Goal: Information Seeking & Learning: Learn about a topic

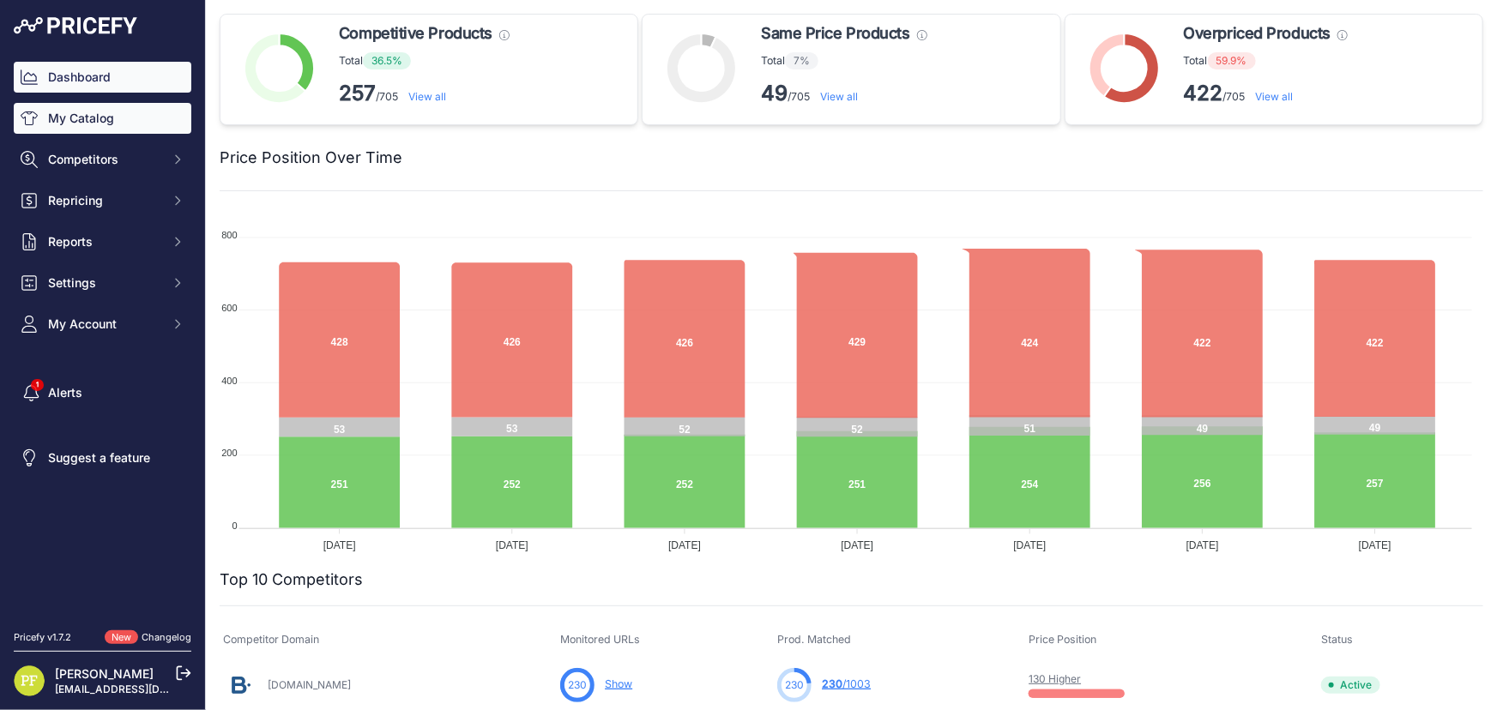
click at [93, 120] on link "My Catalog" at bounding box center [103, 118] width 178 height 31
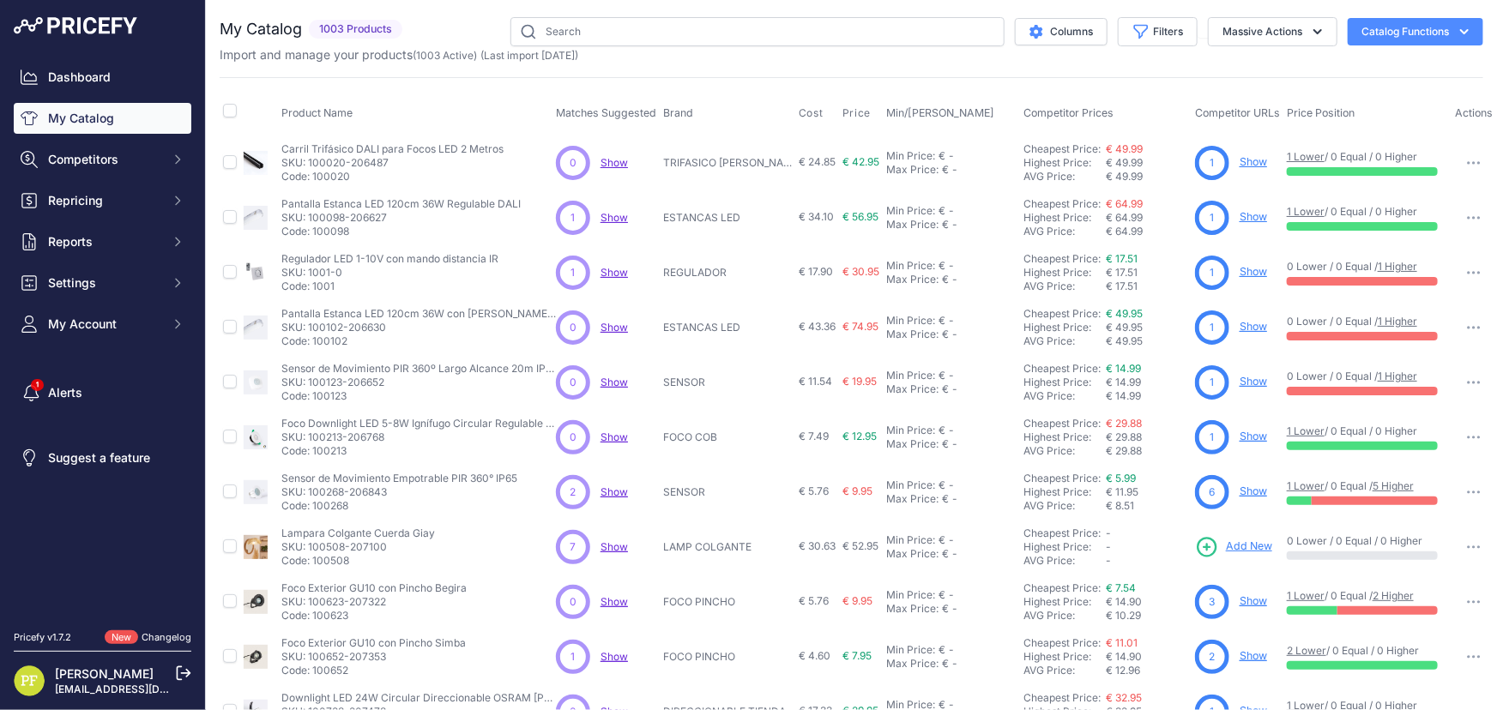
click at [158, 157] on span "Competitors" at bounding box center [104, 159] width 112 height 17
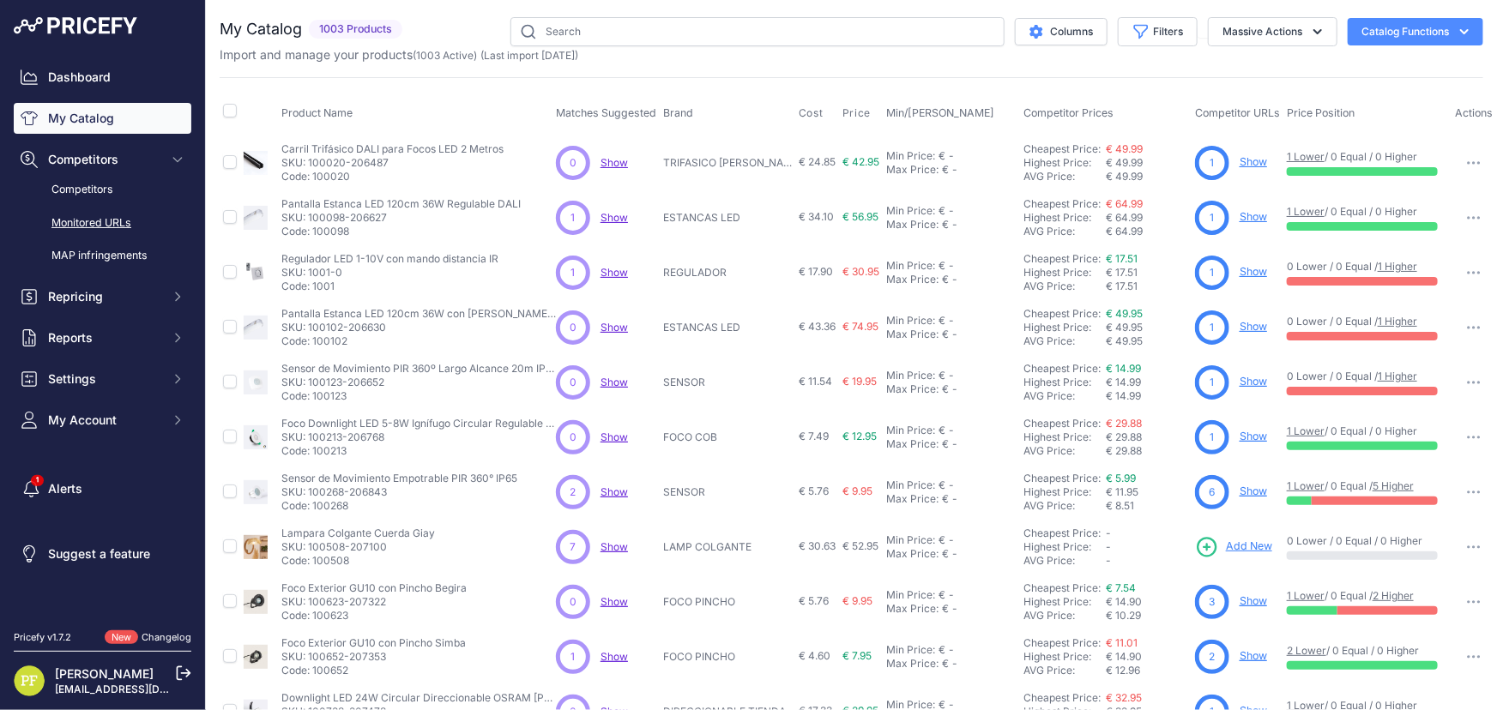
click at [109, 219] on link "Monitored URLs" at bounding box center [103, 223] width 178 height 30
click at [74, 193] on link "Competitors" at bounding box center [103, 190] width 178 height 30
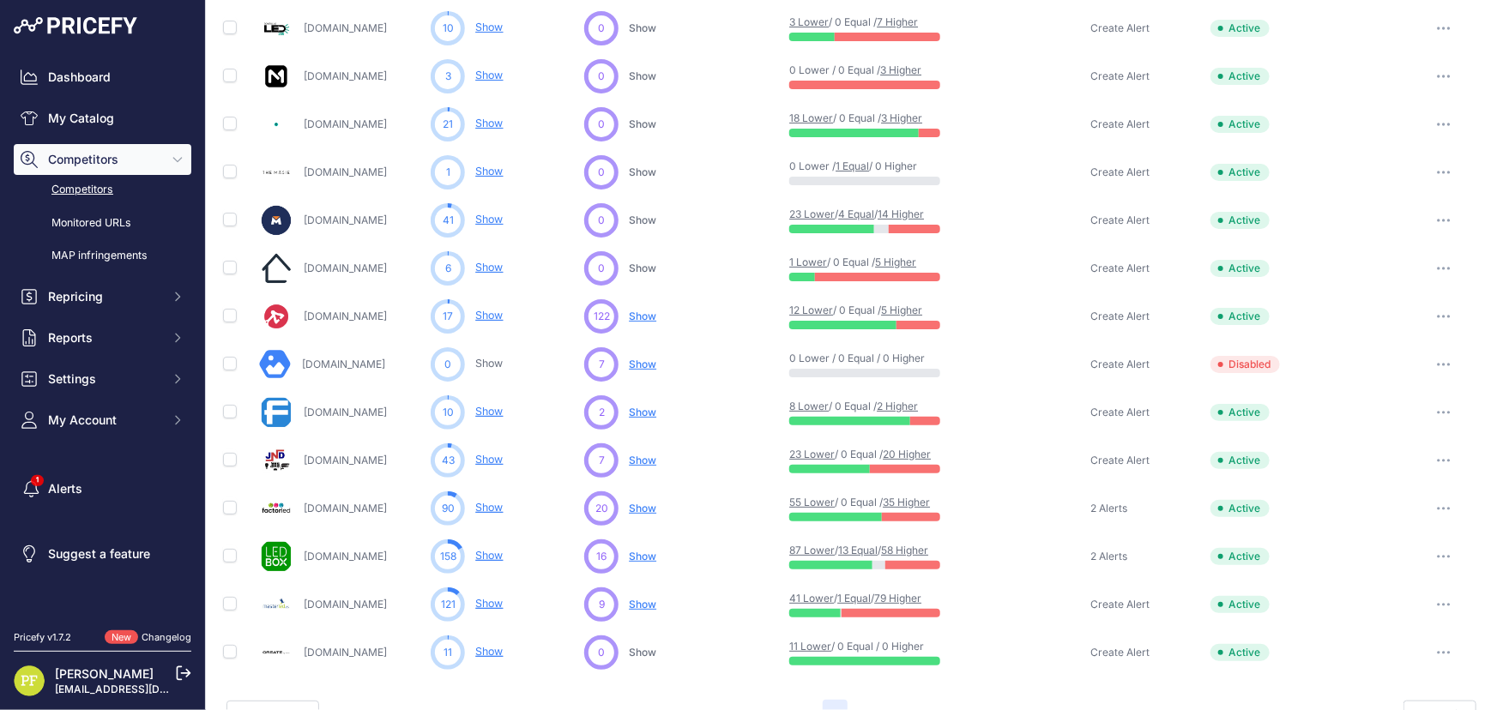
scroll to position [695, 0]
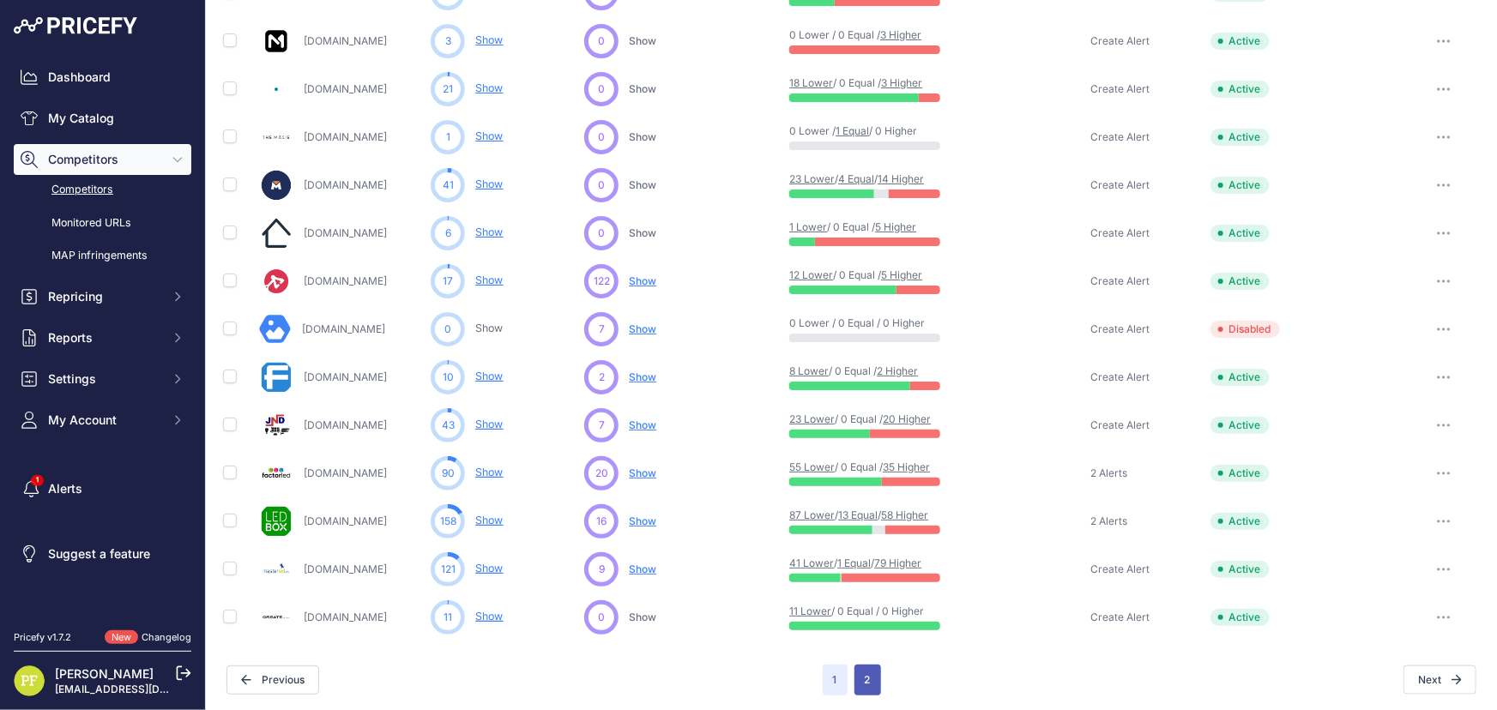
click at [854, 677] on button "2" at bounding box center [867, 680] width 27 height 31
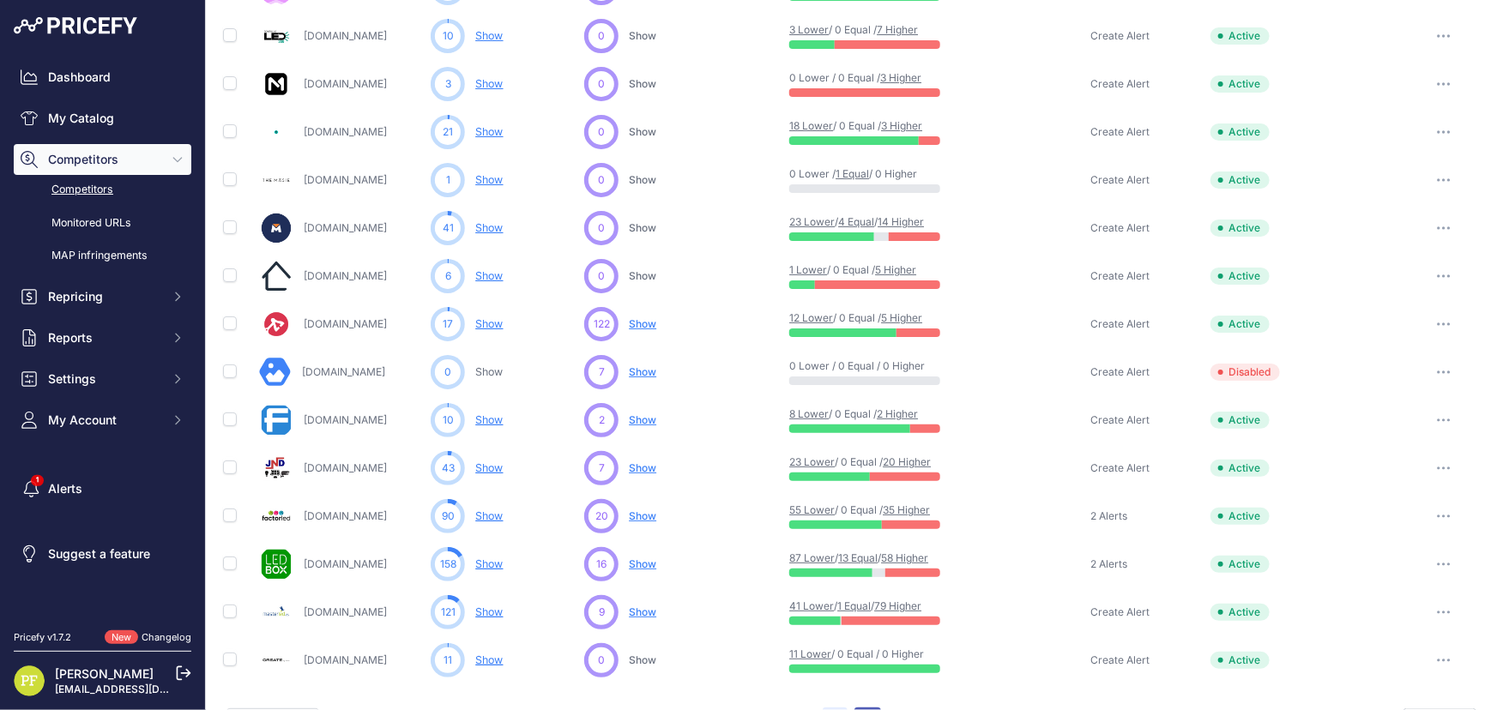
scroll to position [738, 0]
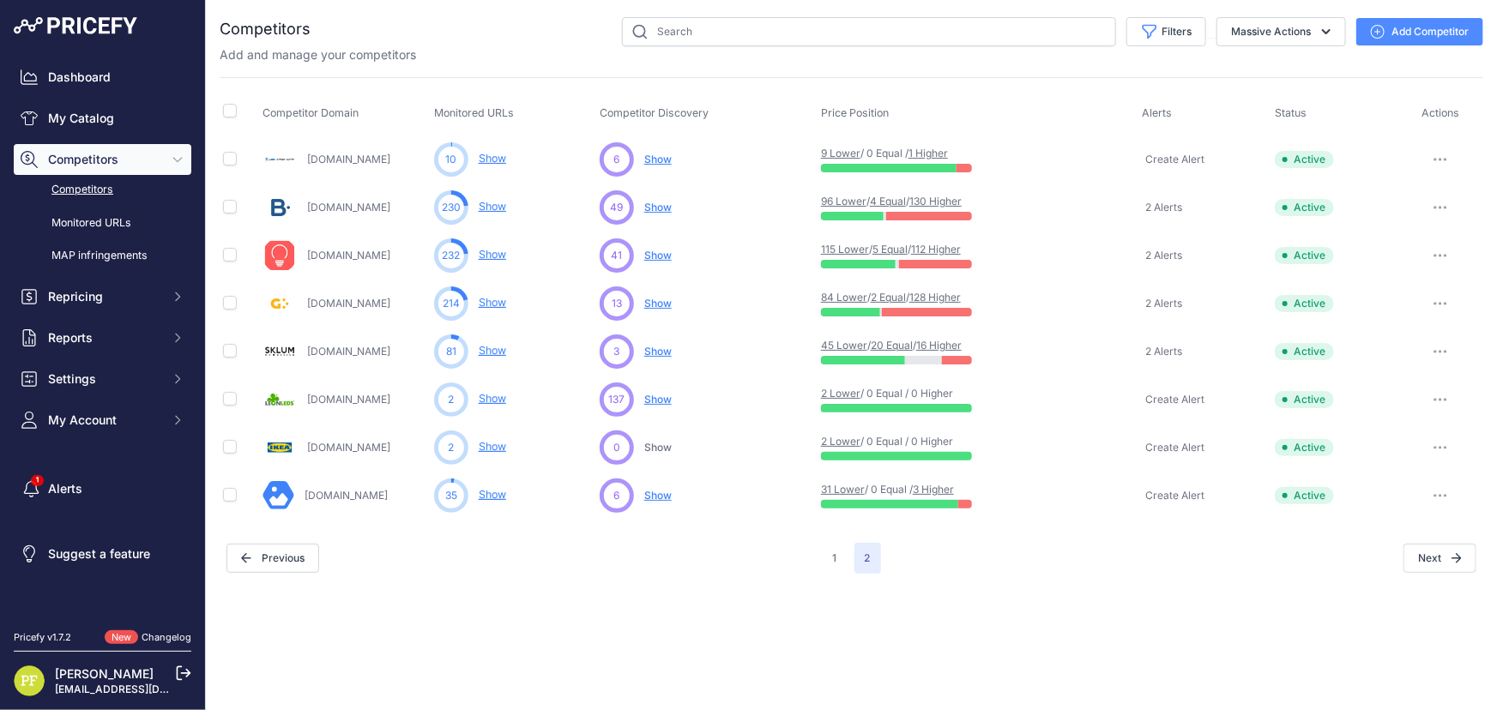
click at [360, 498] on link "[DOMAIN_NAME]" at bounding box center [345, 495] width 83 height 13
click at [833, 557] on button "1" at bounding box center [834, 558] width 25 height 31
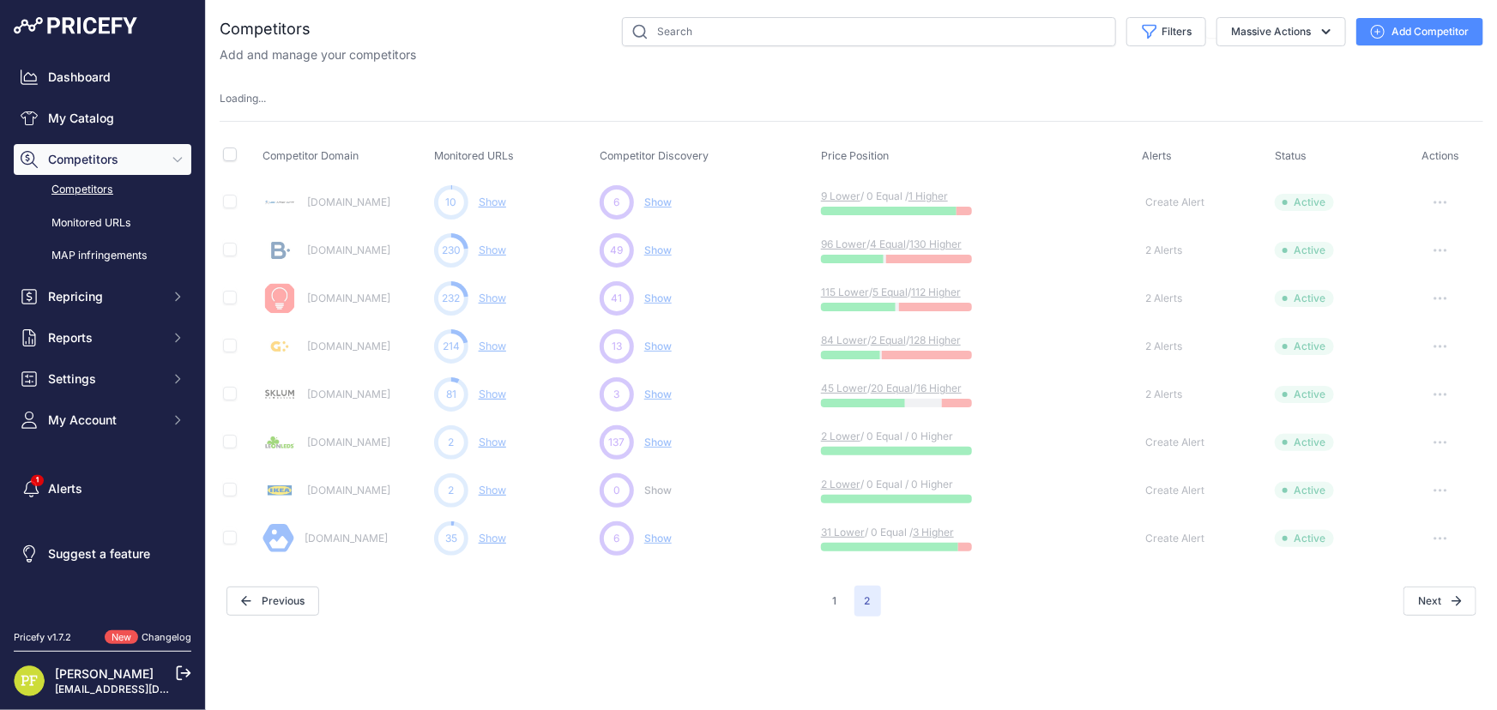
click at [180, 668] on icon at bounding box center [183, 673] width 15 height 15
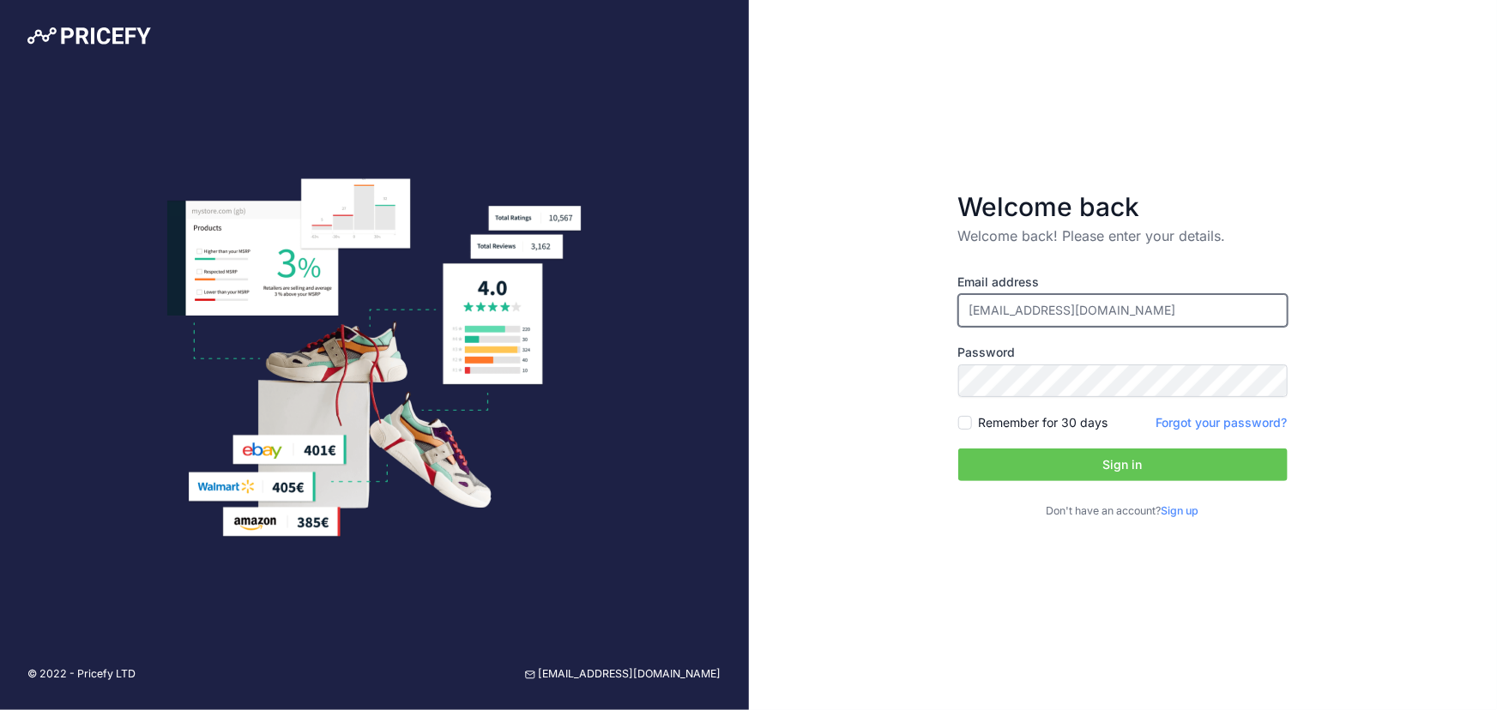
click at [1082, 306] on input "[EMAIL_ADDRESS][DOMAIN_NAME]" at bounding box center [1122, 310] width 329 height 33
type input "pfernandezit@efectoled.com"
click at [1107, 456] on button "Sign in" at bounding box center [1122, 465] width 329 height 33
